Goal: Information Seeking & Learning: Check status

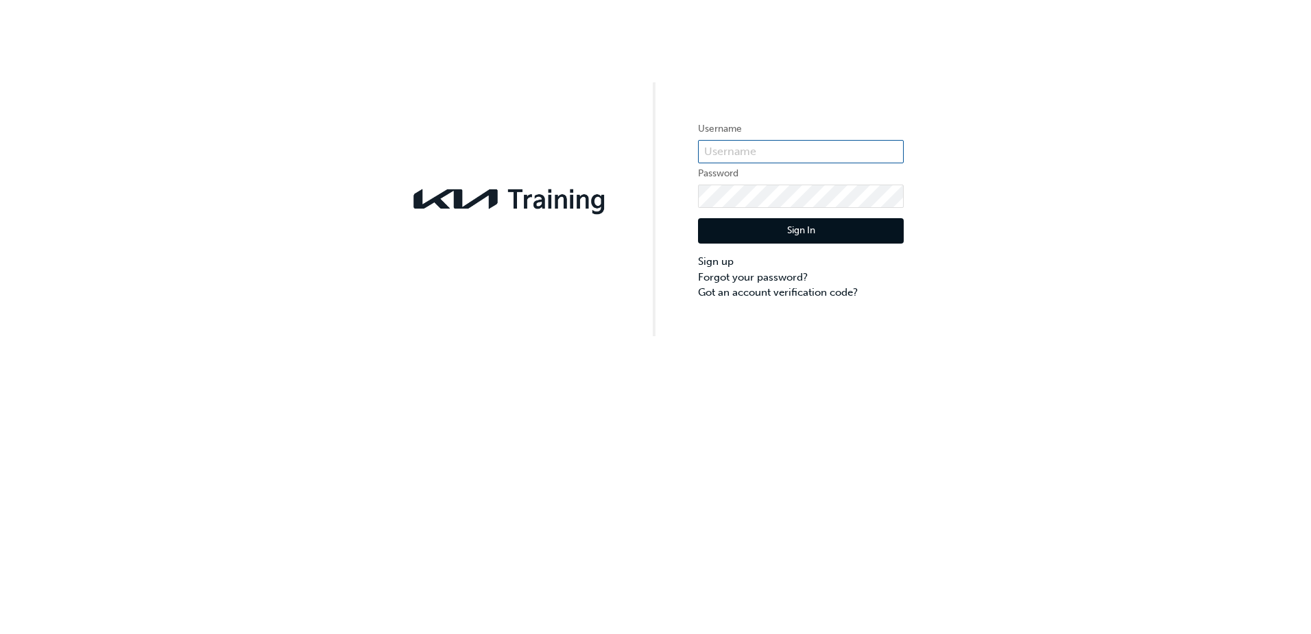
type input "KAURG417"
click at [802, 219] on button "Sign In" at bounding box center [801, 231] width 206 height 26
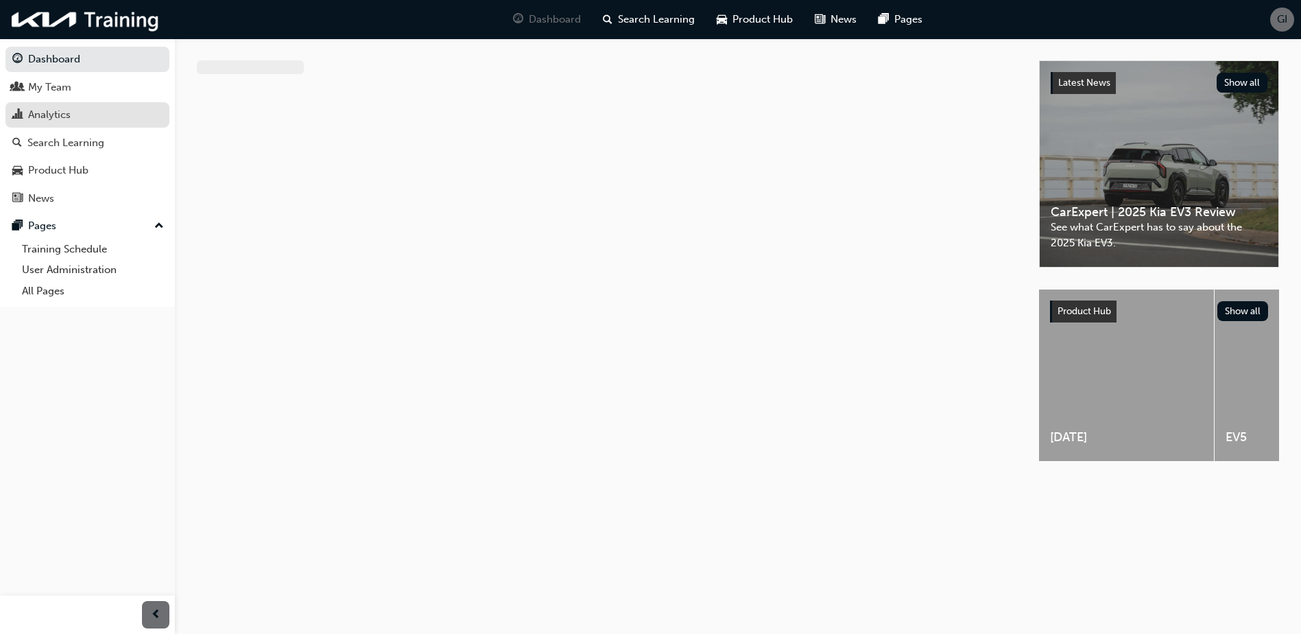
click at [45, 112] on div "Analytics" at bounding box center [49, 115] width 43 height 16
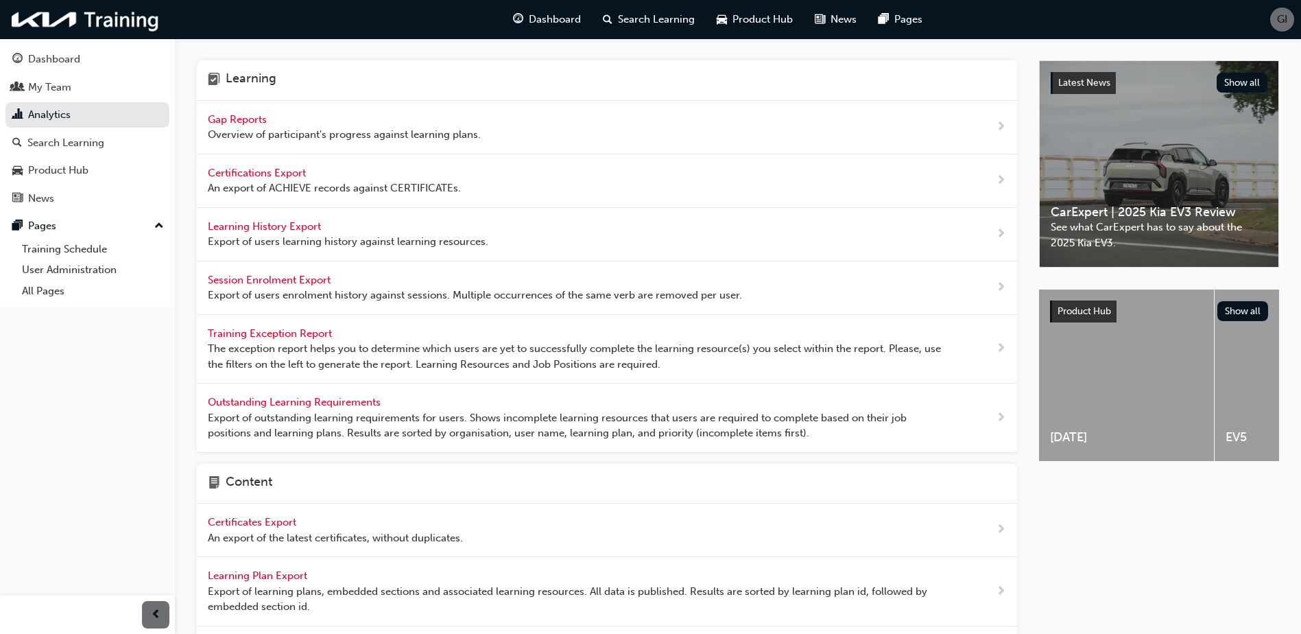
click at [259, 122] on span "Gap Reports" at bounding box center [239, 119] width 62 height 12
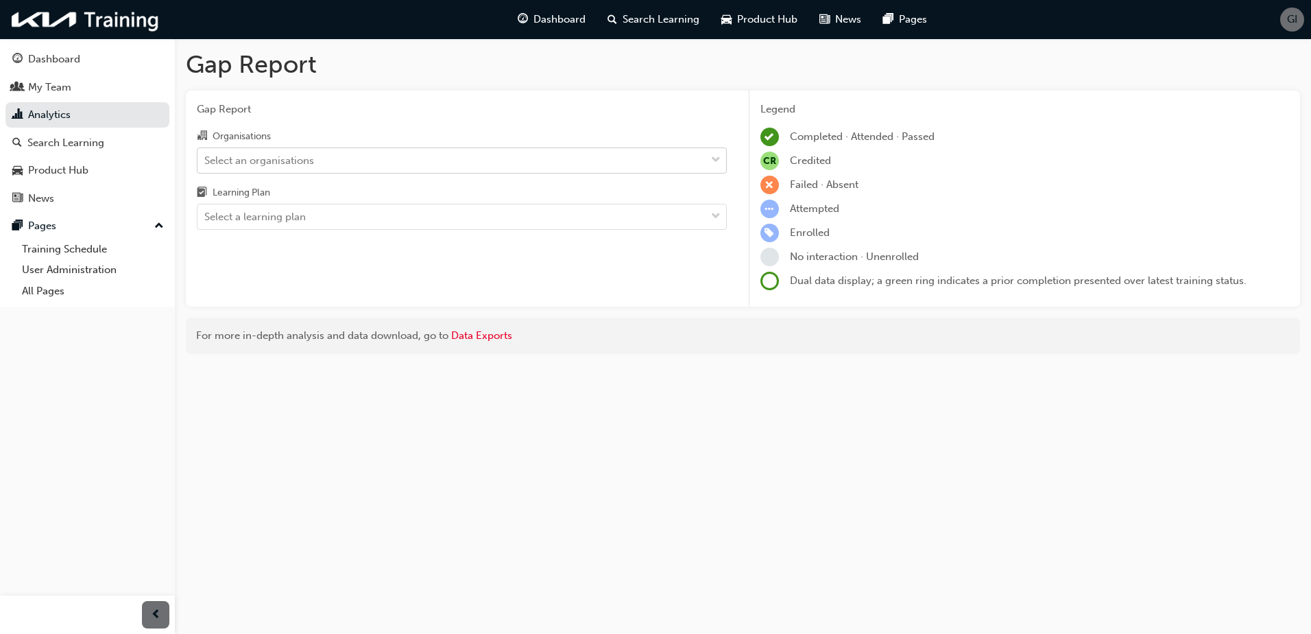
click at [329, 157] on div "Select an organisations" at bounding box center [452, 160] width 508 height 24
click at [206, 157] on input "Organisations Select an organisations" at bounding box center [204, 160] width 1 height 12
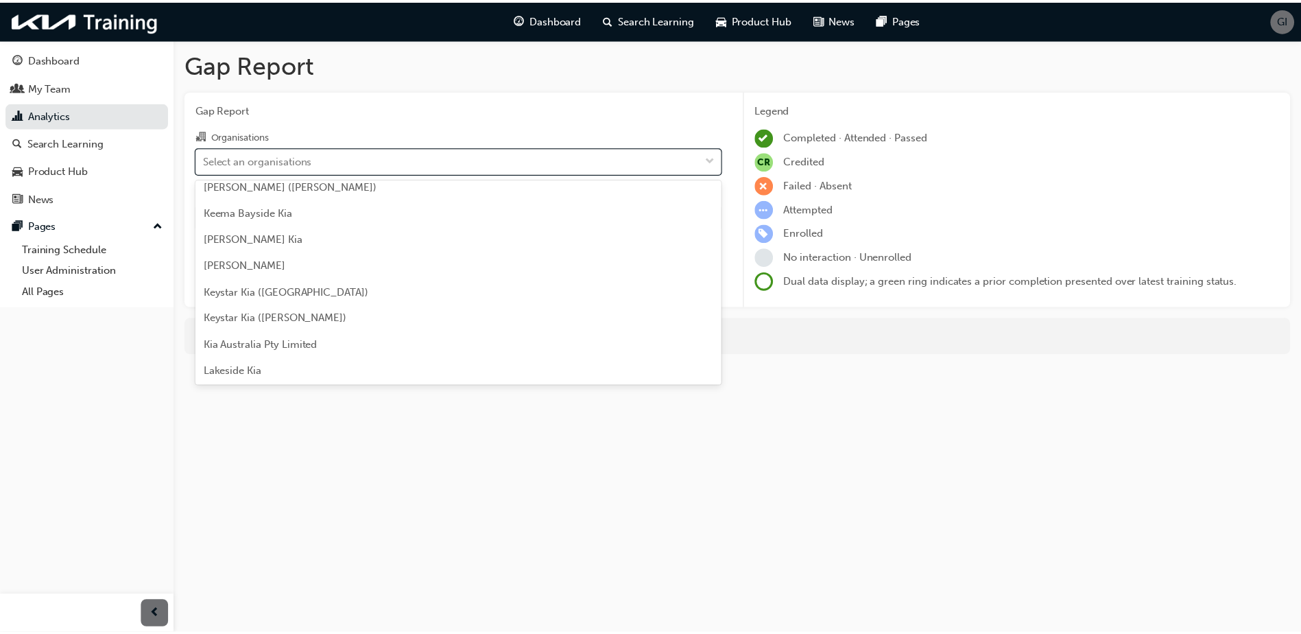
scroll to position [1715, 0]
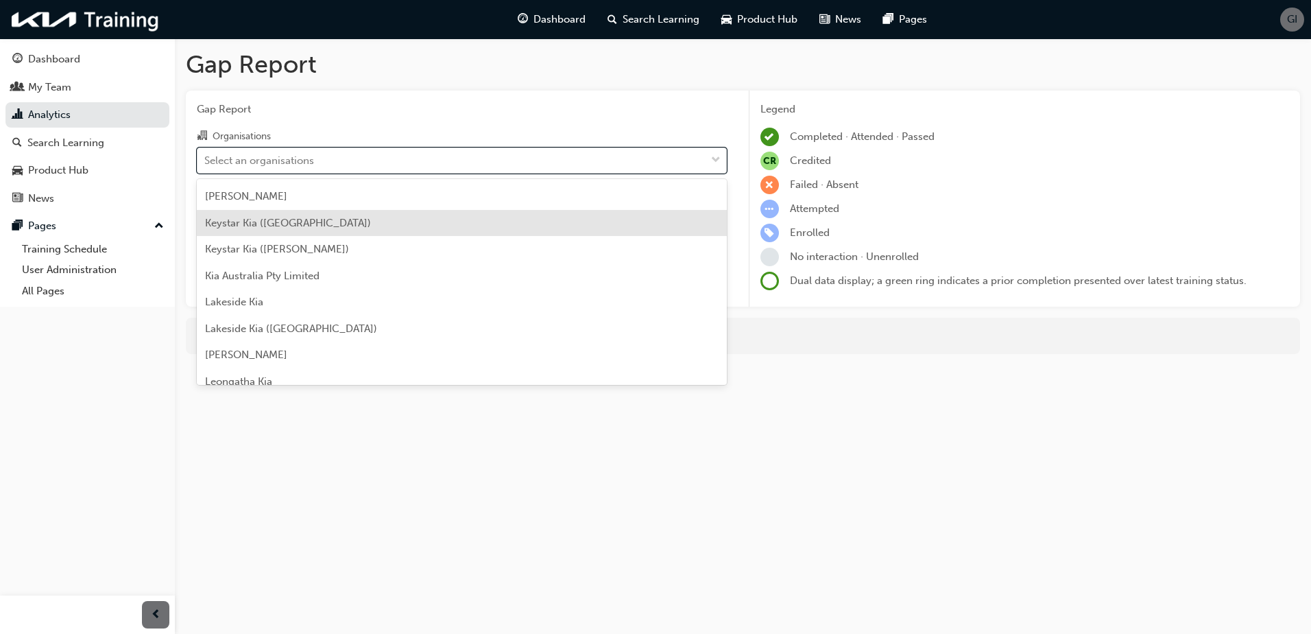
click at [281, 223] on span "Keystar Kia ([GEOGRAPHIC_DATA])" at bounding box center [288, 223] width 166 height 12
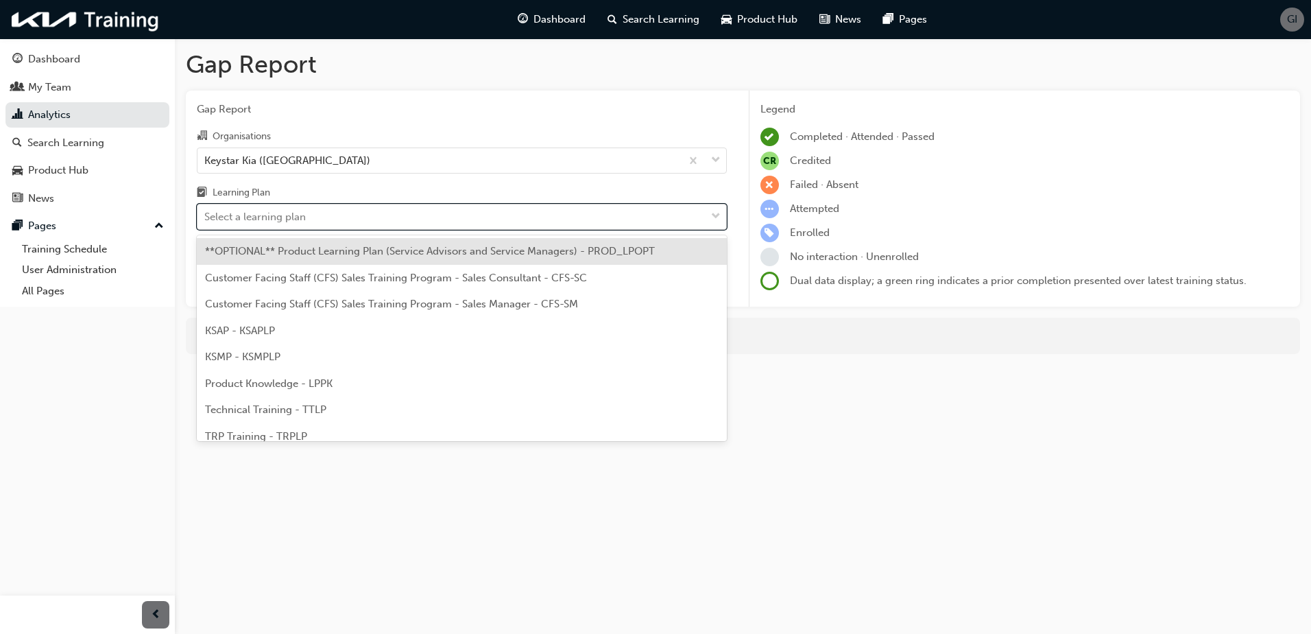
click at [281, 223] on div "Select a learning plan" at bounding box center [255, 217] width 102 height 16
click at [206, 222] on input "Learning Plan option **OPTIONAL** Product Learning Plan (Service Advisors and S…" at bounding box center [204, 217] width 1 height 12
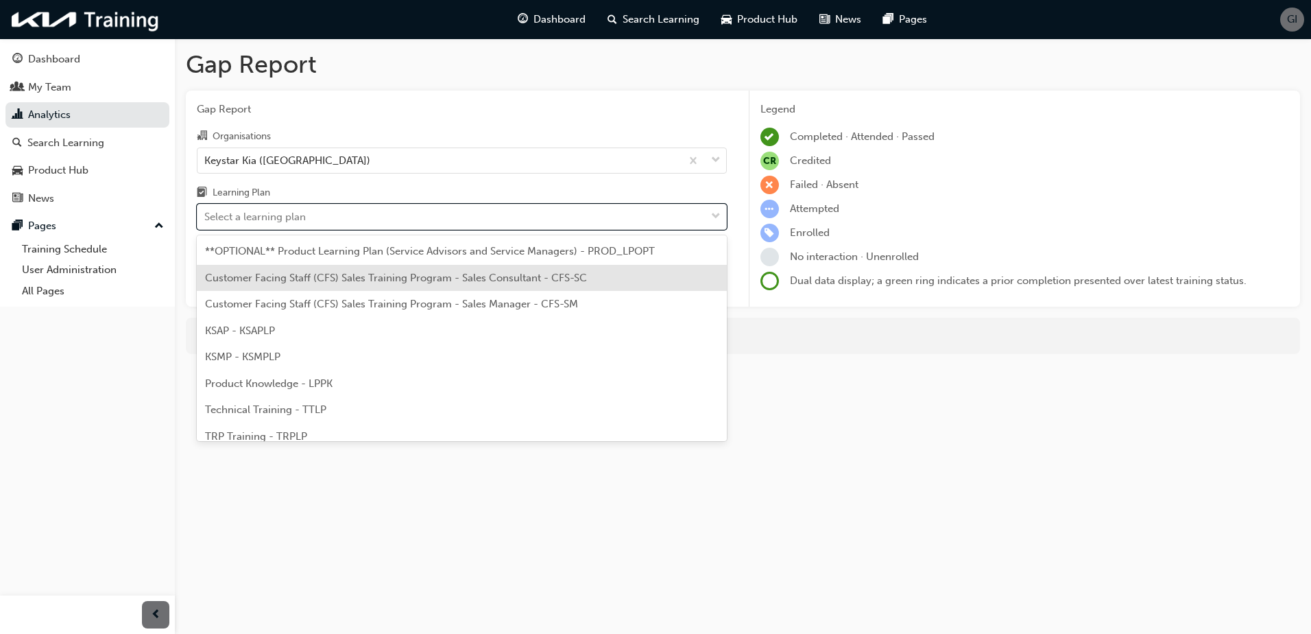
click at [300, 281] on span "Customer Facing Staff (CFS) Sales Training Program - Sales Consultant - CFS-SC" at bounding box center [396, 278] width 382 height 12
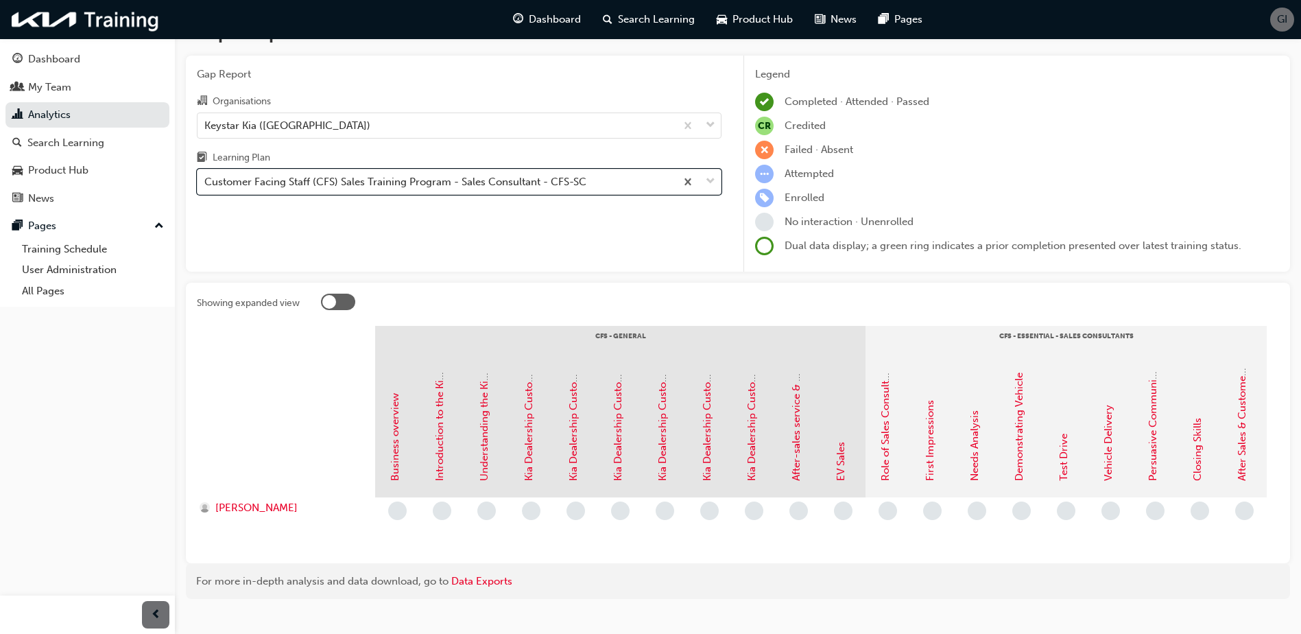
scroll to position [67, 0]
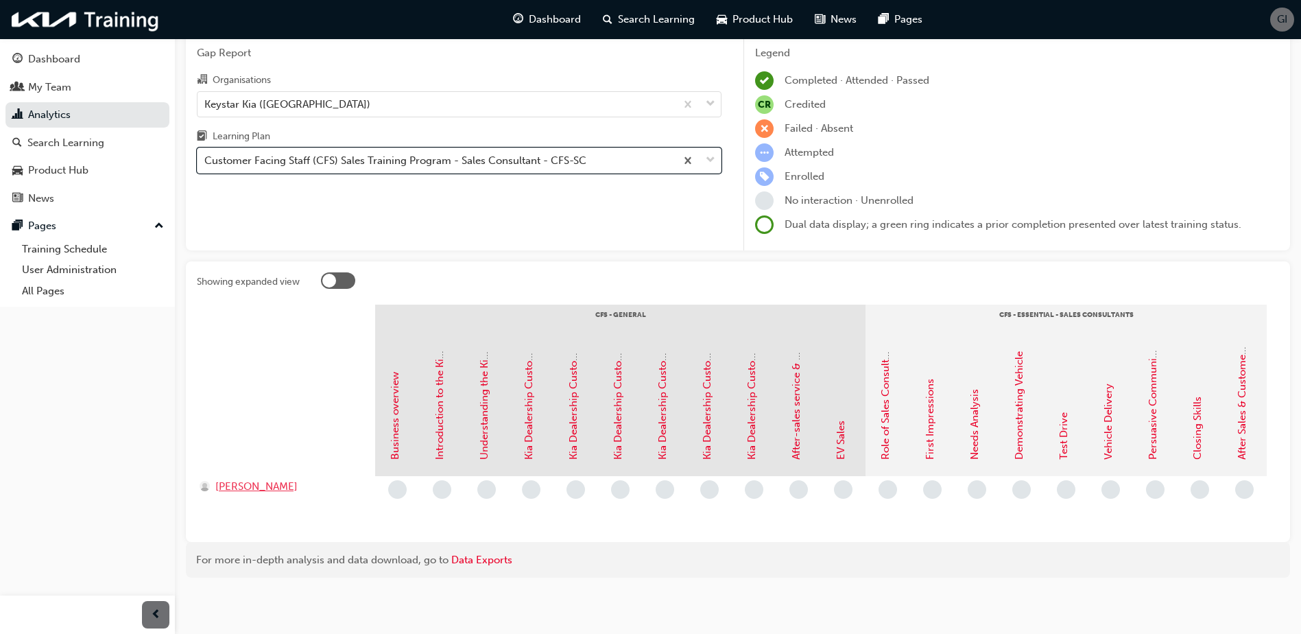
click at [287, 479] on span "[PERSON_NAME]" at bounding box center [256, 487] width 82 height 16
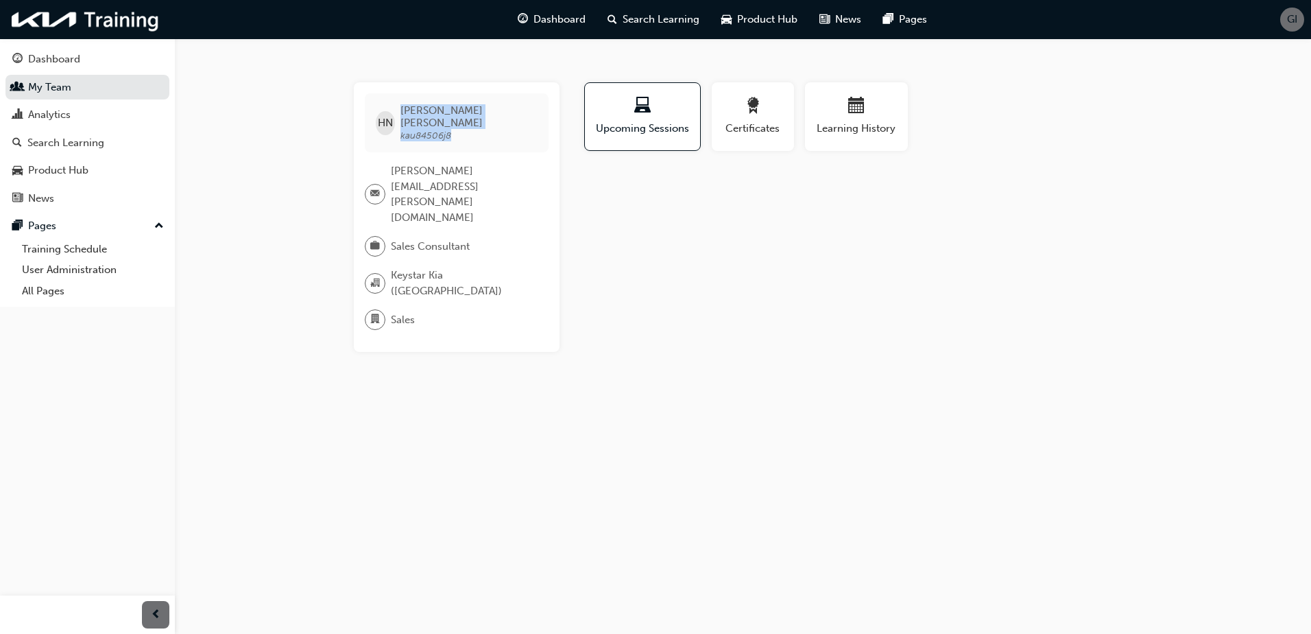
drag, startPoint x: 462, startPoint y: 124, endPoint x: 399, endPoint y: 130, distance: 63.4
click at [399, 130] on div "[PERSON_NAME] kau84506j8" at bounding box center [457, 122] width 184 height 59
click at [765, 329] on div "[PERSON_NAME] kau84506j8 [PERSON_NAME][EMAIL_ADDRESS][PERSON_NAME][DOMAIN_NAME]…" at bounding box center [655, 317] width 1311 height 634
click at [100, 272] on link "User Administration" at bounding box center [92, 269] width 153 height 21
click at [163, 613] on div "button" at bounding box center [155, 614] width 27 height 27
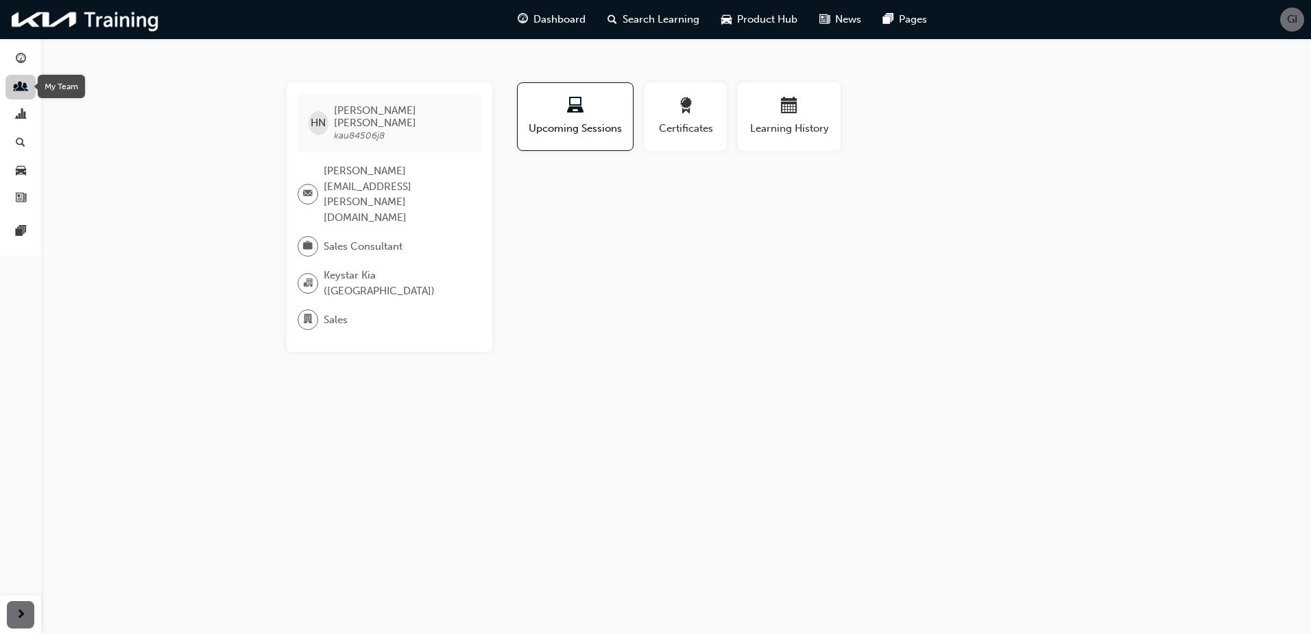
click at [24, 84] on span "people-icon" at bounding box center [21, 88] width 10 height 12
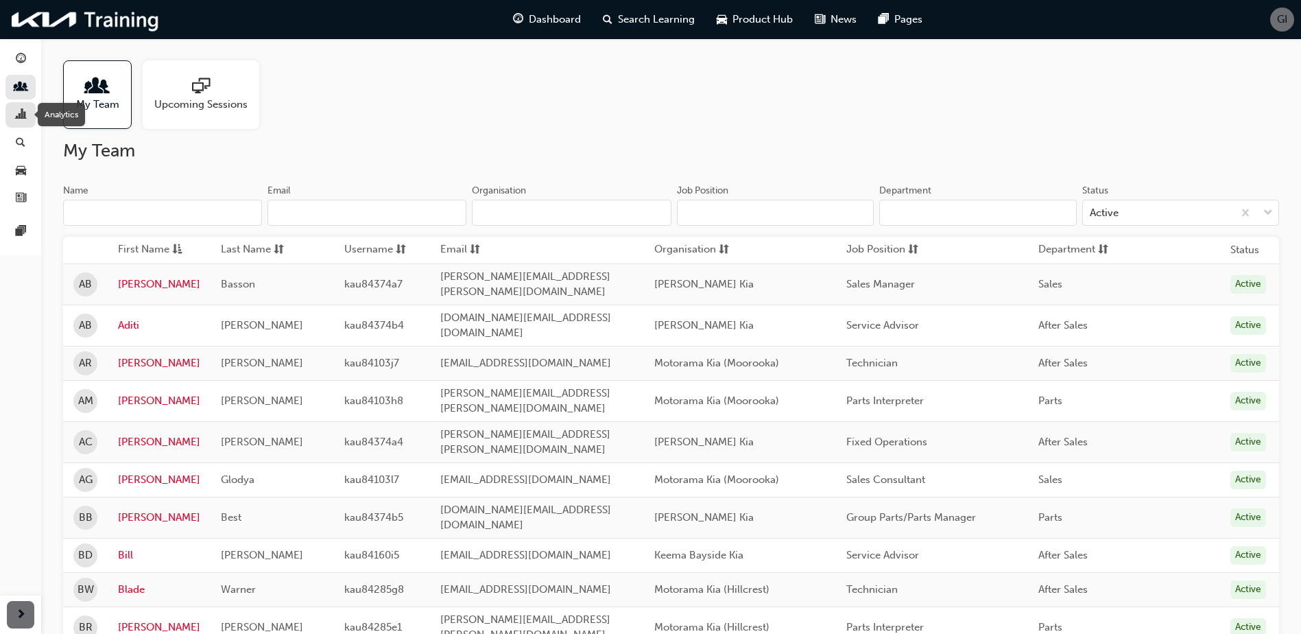
click at [21, 117] on span "chart-icon" at bounding box center [21, 115] width 10 height 12
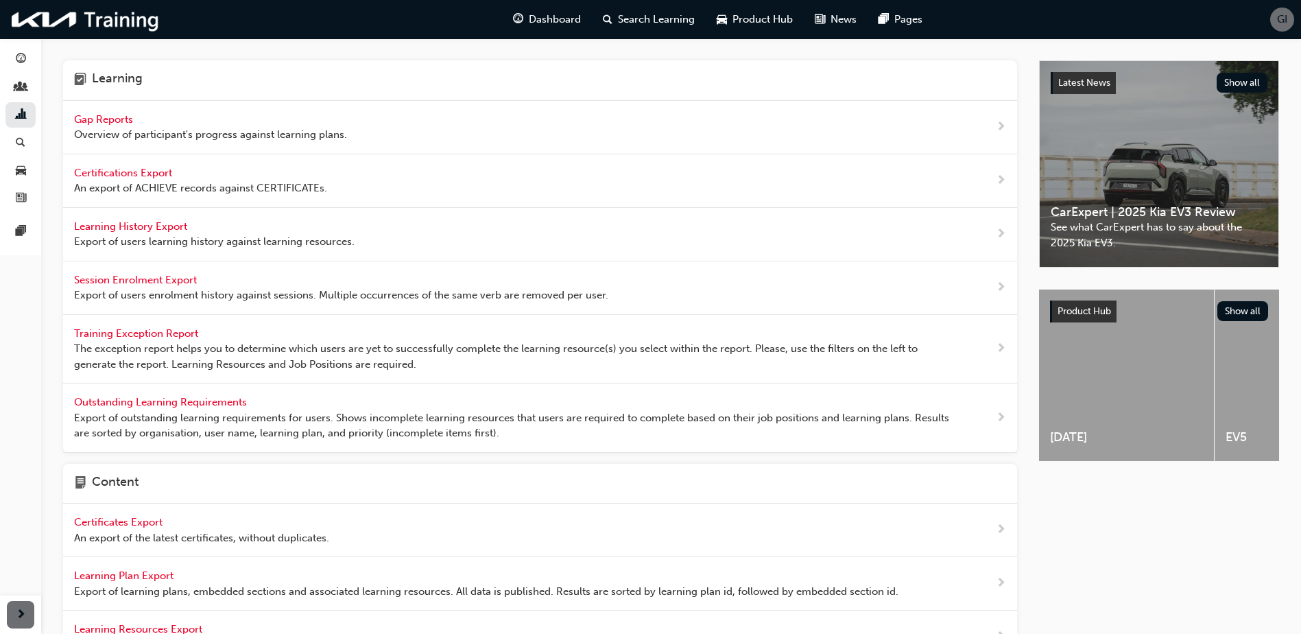
click at [119, 119] on span "Gap Reports" at bounding box center [105, 119] width 62 height 12
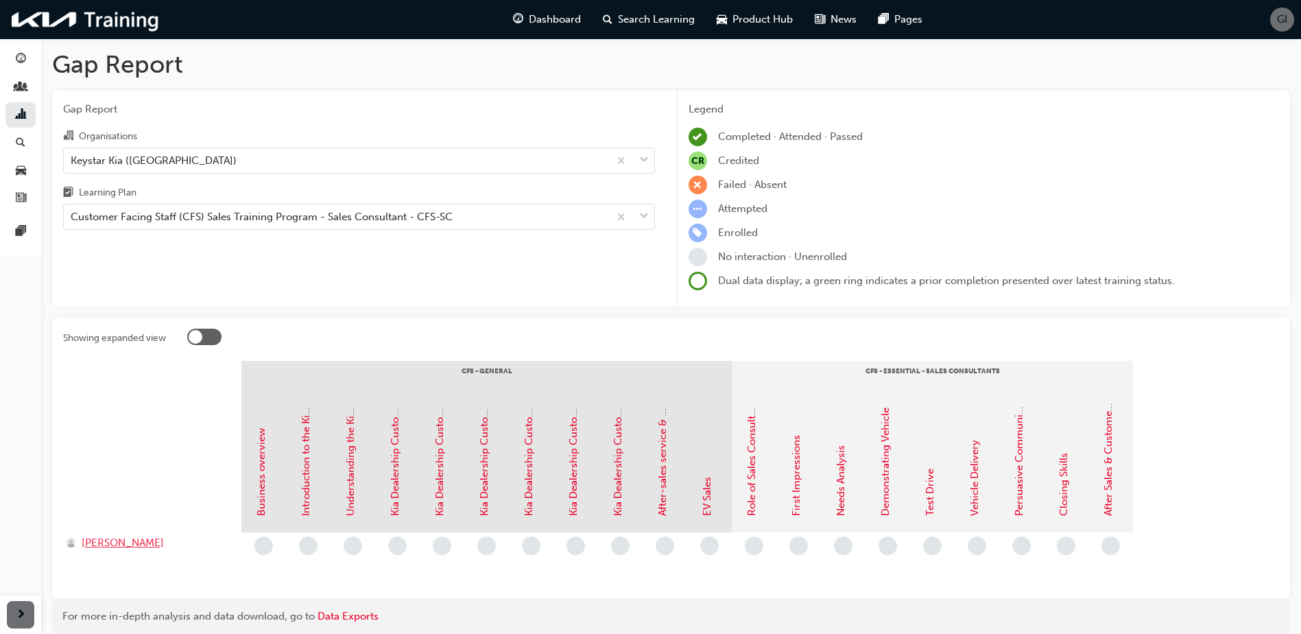
click at [118, 545] on span "[PERSON_NAME]" at bounding box center [123, 543] width 82 height 16
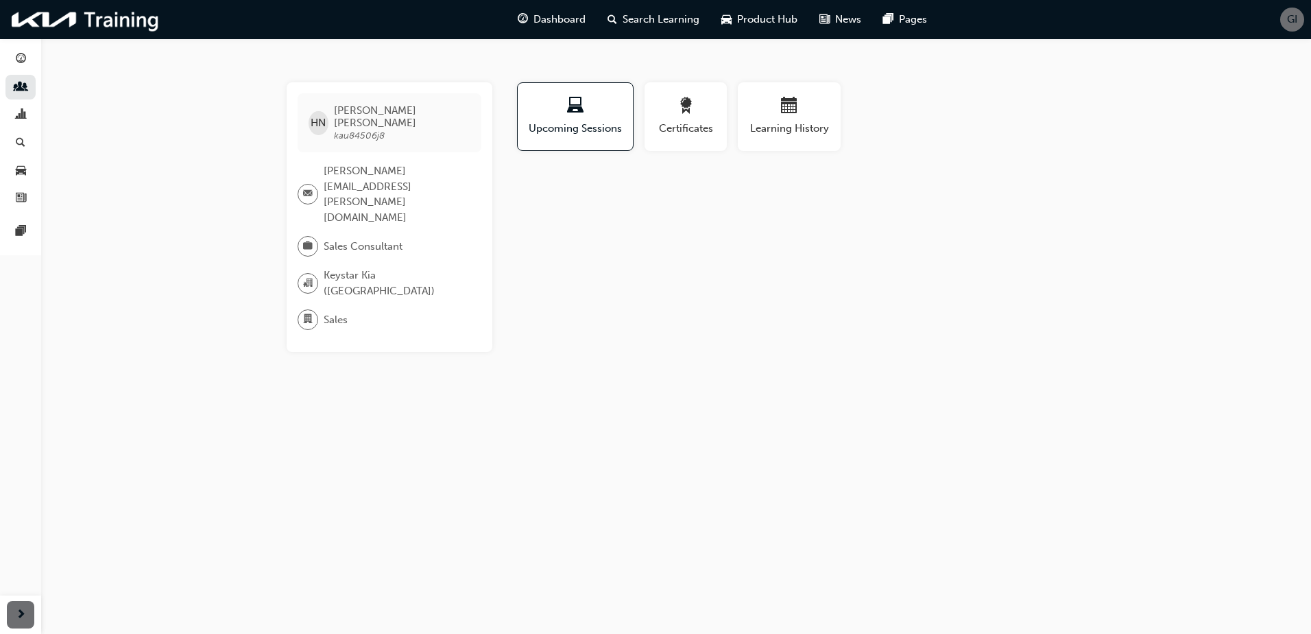
click at [752, 320] on div "[PERSON_NAME] kau84506j8 [PERSON_NAME][EMAIL_ADDRESS][PERSON_NAME][DOMAIN_NAME]…" at bounding box center [655, 317] width 1311 height 634
click at [366, 141] on div "[PERSON_NAME] kau84506j8 [PERSON_NAME][EMAIL_ADDRESS][PERSON_NAME][DOMAIN_NAME]…" at bounding box center [390, 217] width 206 height 270
